Goal: Task Accomplishment & Management: Manage account settings

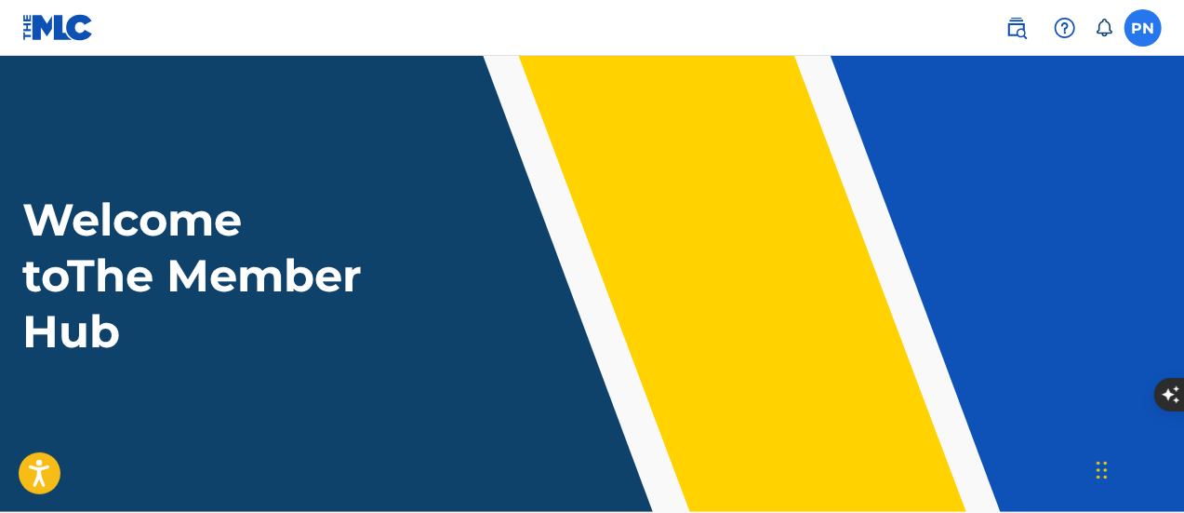
click at [1139, 36] on label at bounding box center [1143, 27] width 37 height 37
click at [1144, 28] on input "PN Precious Nkeki [EMAIL_ADDRESS][DOMAIN_NAME] Notification Preferences Profile…" at bounding box center [1144, 28] width 0 height 0
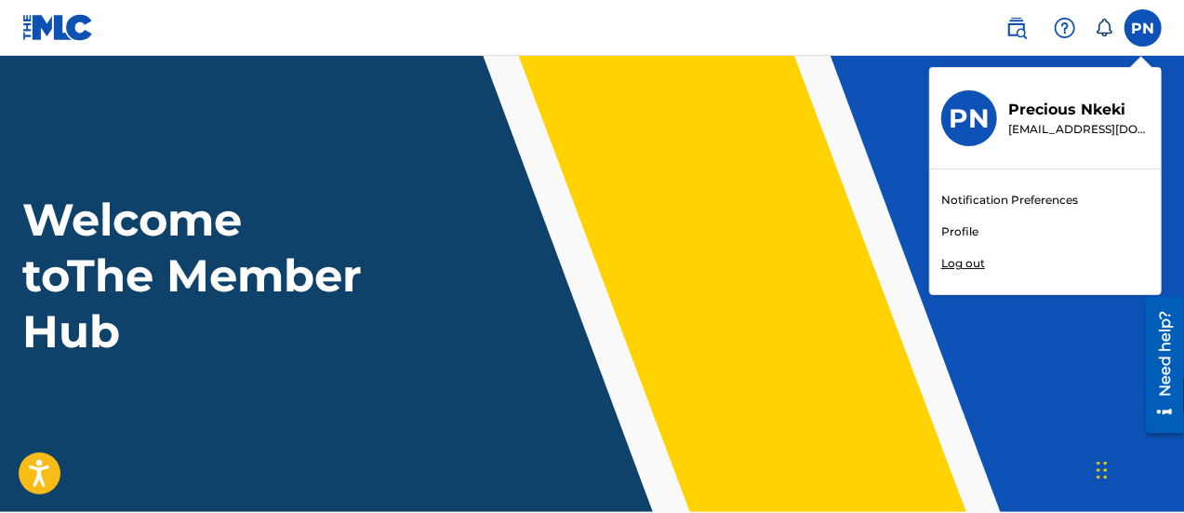
click at [959, 241] on div "Notification Preferences Profile Log out" at bounding box center [1045, 231] width 231 height 125
click at [1144, 28] on input "PN Precious Nkeki [EMAIL_ADDRESS][DOMAIN_NAME] Notification Preferences Profile…" at bounding box center [1144, 28] width 0 height 0
click at [960, 236] on link "Profile" at bounding box center [960, 231] width 37 height 17
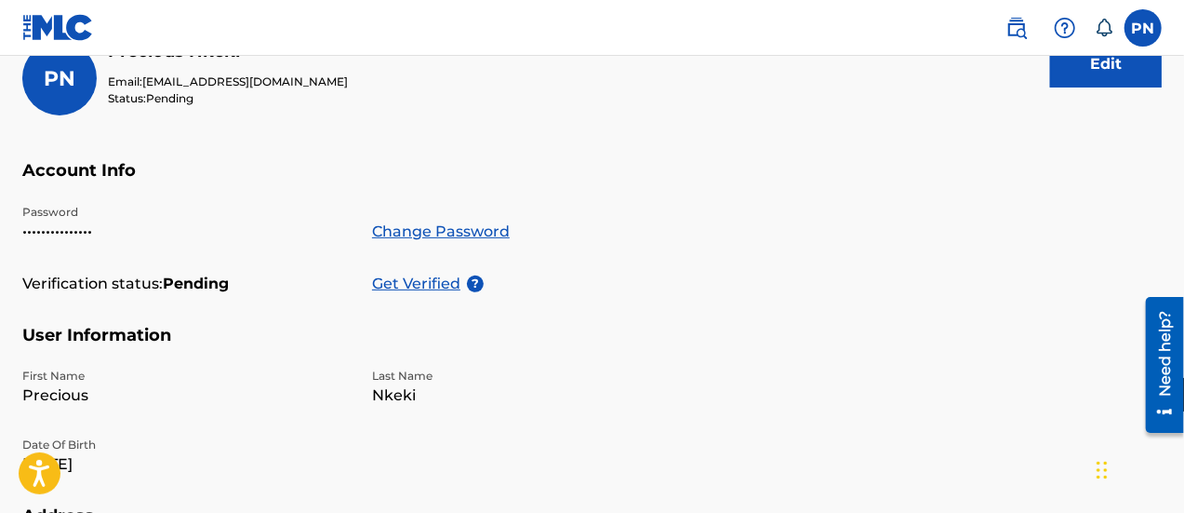
scroll to position [251, 0]
click at [447, 274] on p "Get Verified" at bounding box center [419, 284] width 95 height 22
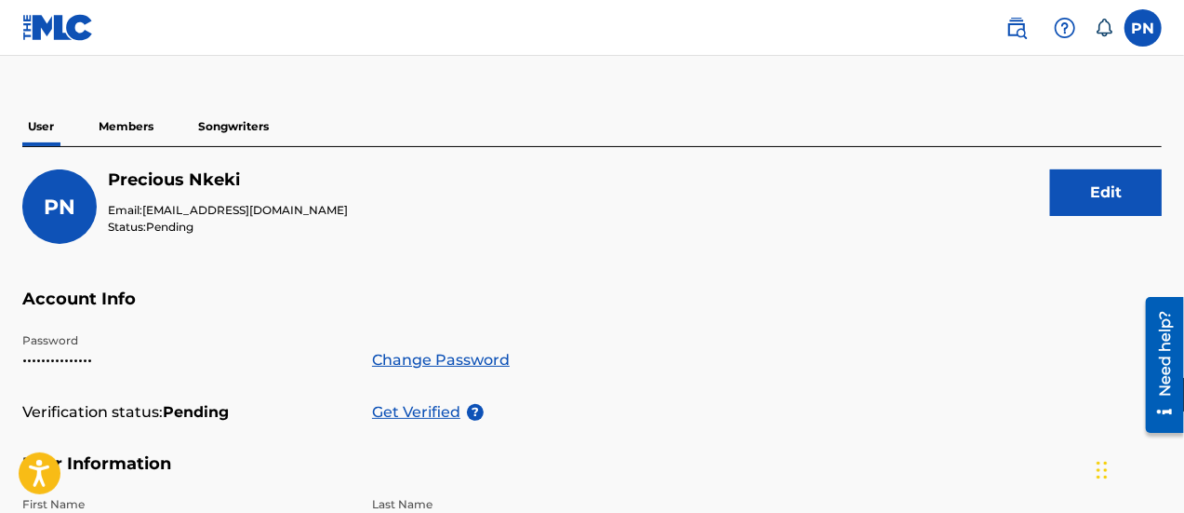
scroll to position [93, 0]
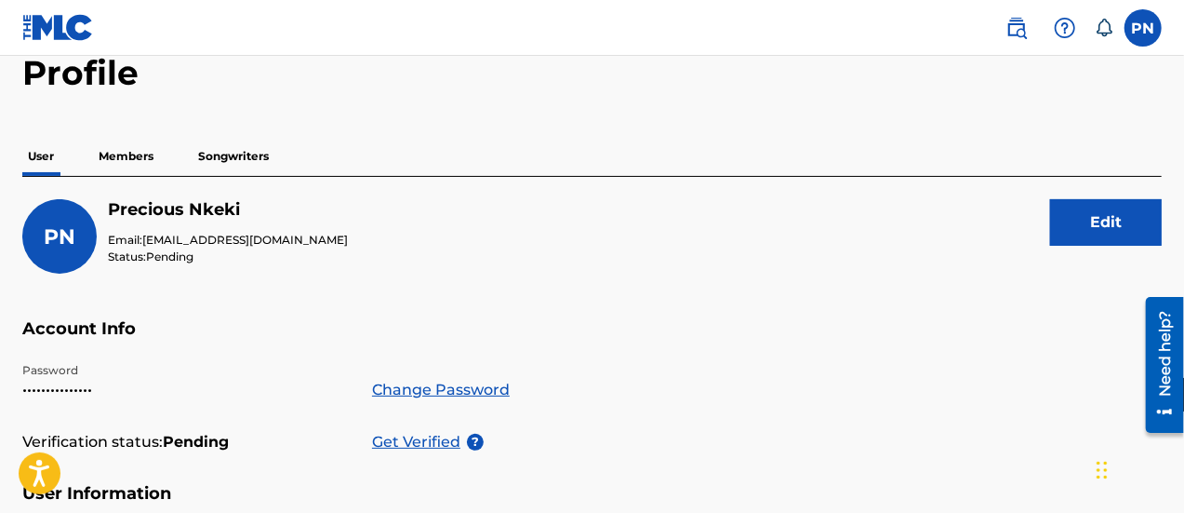
click at [144, 155] on p "Members" at bounding box center [126, 156] width 66 height 39
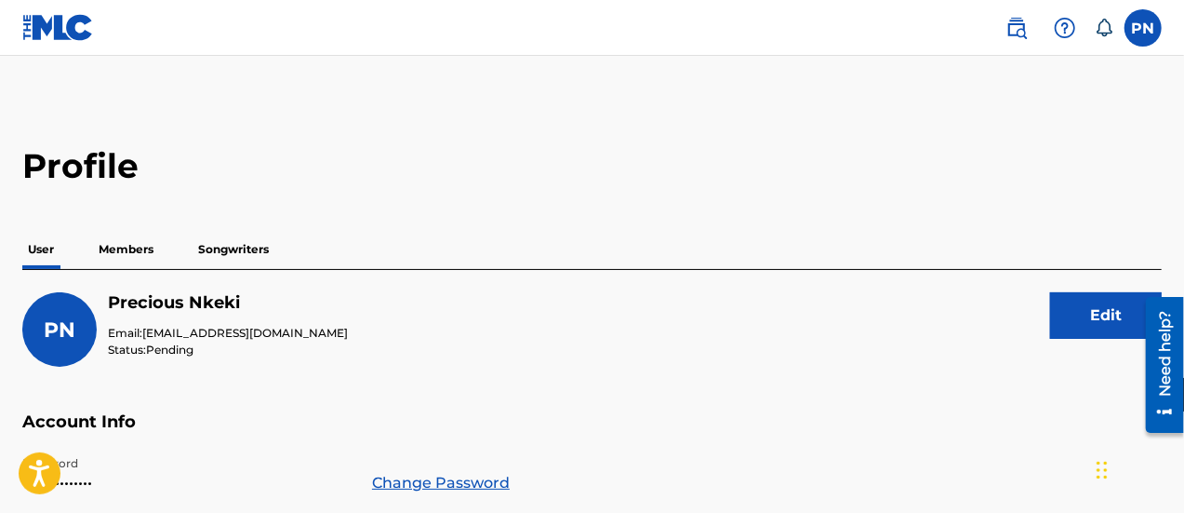
click at [144, 155] on h2 "Profile" at bounding box center [592, 166] width 1140 height 42
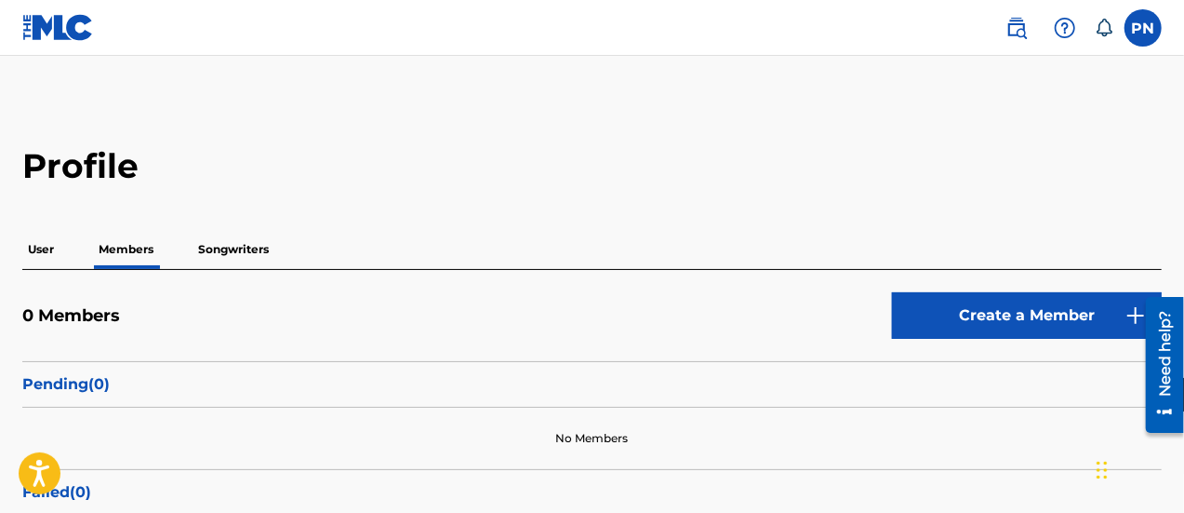
click at [38, 244] on p "User" at bounding box center [40, 249] width 37 height 39
